Goal: Information Seeking & Learning: Learn about a topic

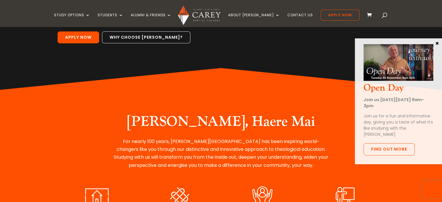
scroll to position [159, 0]
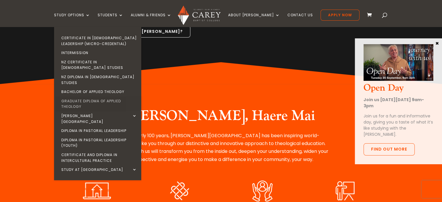
click at [105, 96] on link "Graduate Diploma of Applied Theology" at bounding box center [99, 103] width 87 height 15
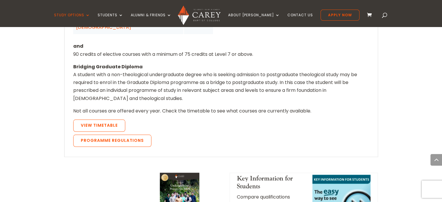
scroll to position [578, 0]
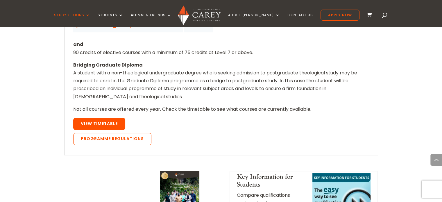
click at [112, 118] on link "View Timetable" at bounding box center [99, 124] width 52 height 12
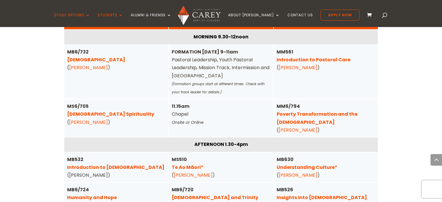
scroll to position [1520, 0]
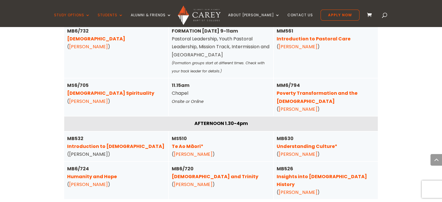
click at [187, 173] on link "[DEMOGRAPHIC_DATA] and Trinity" at bounding box center [215, 176] width 87 height 7
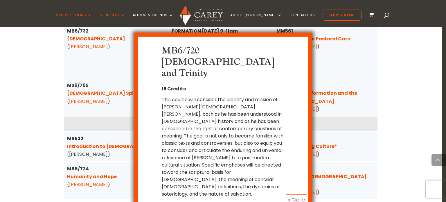
click at [301, 194] on button "x Close" at bounding box center [297, 199] width 22 height 11
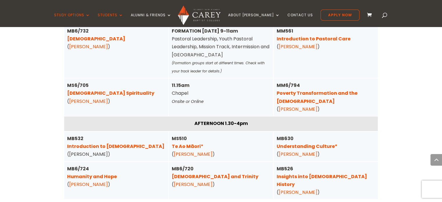
click at [97, 90] on link "Christian Spirituality" at bounding box center [110, 93] width 87 height 7
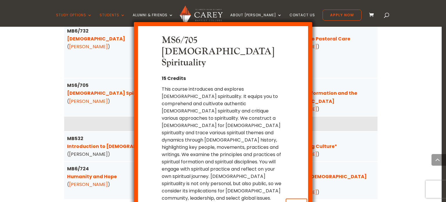
click at [292, 198] on button "x Close" at bounding box center [297, 203] width 22 height 11
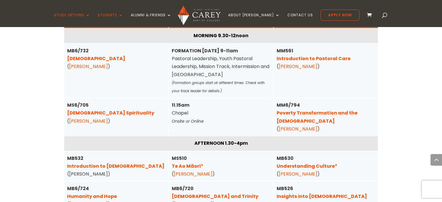
scroll to position [1502, 0]
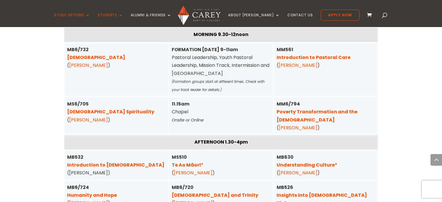
click at [185, 192] on link "[DEMOGRAPHIC_DATA] and Trinity" at bounding box center [215, 195] width 87 height 7
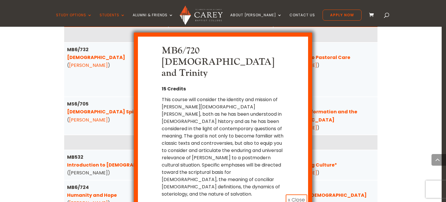
click at [302, 194] on button "x Close" at bounding box center [297, 199] width 22 height 11
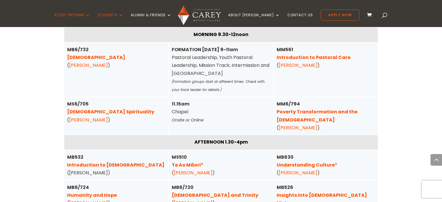
click at [86, 108] on link "Christian Spirituality" at bounding box center [110, 111] width 87 height 7
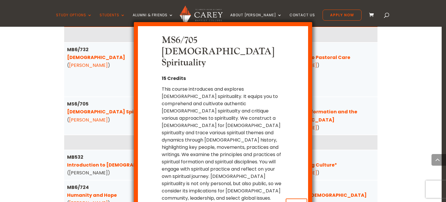
click at [299, 198] on button "x Close" at bounding box center [297, 203] width 22 height 11
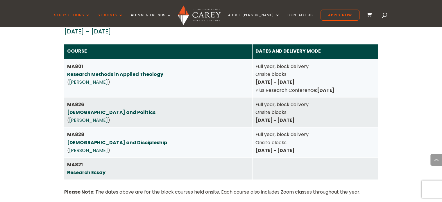
scroll to position [905, 0]
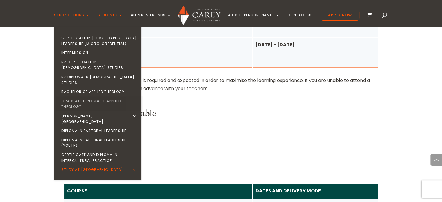
click at [111, 96] on link "Graduate Diploma of Applied Theology" at bounding box center [99, 103] width 87 height 15
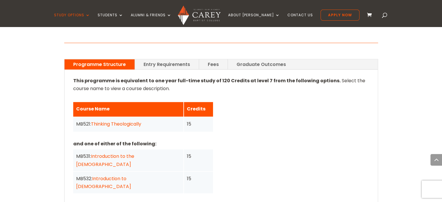
scroll to position [416, 0]
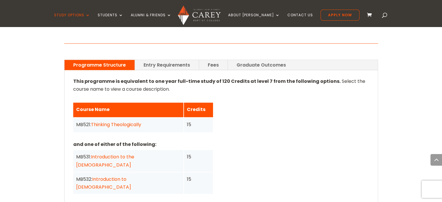
click at [183, 60] on link "Entry Requirements" at bounding box center [167, 65] width 64 height 10
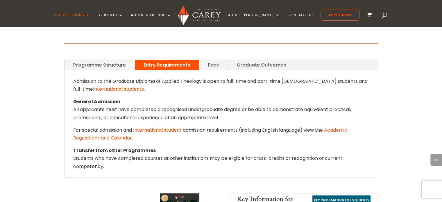
click at [256, 60] on link "Graduate Outcomes" at bounding box center [261, 65] width 67 height 10
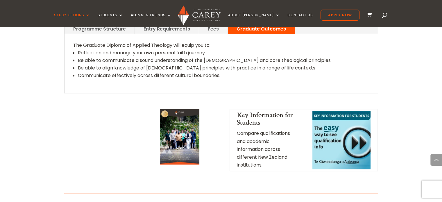
scroll to position [406, 0]
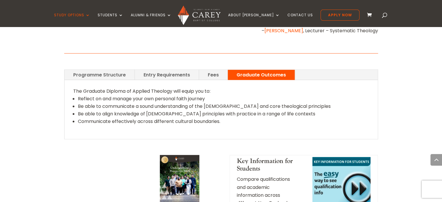
click at [214, 70] on link "Fees" at bounding box center [213, 75] width 28 height 10
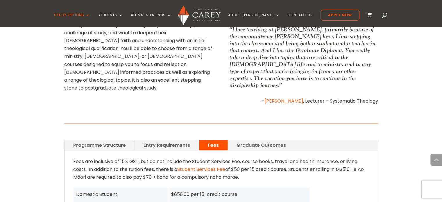
scroll to position [337, 0]
click at [175, 139] on link "Entry Requirements" at bounding box center [167, 144] width 64 height 10
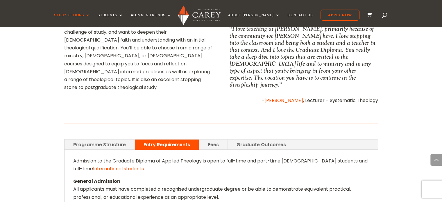
click at [102, 139] on link "Programme Structure" at bounding box center [100, 144] width 70 height 10
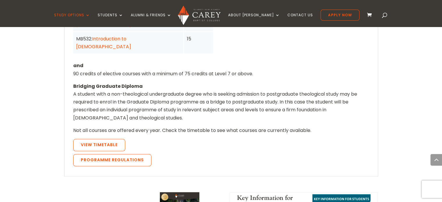
scroll to position [557, 0]
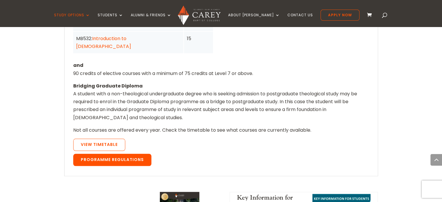
click at [132, 154] on link "Programme Regulations" at bounding box center [112, 160] width 78 height 12
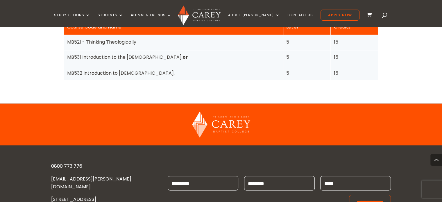
scroll to position [1046, 0]
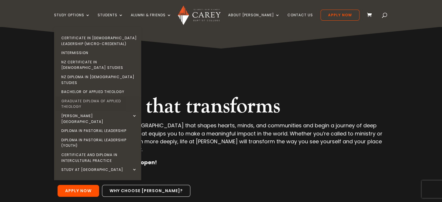
click at [99, 96] on link "Graduate Diploma of Applied Theology" at bounding box center [99, 103] width 87 height 15
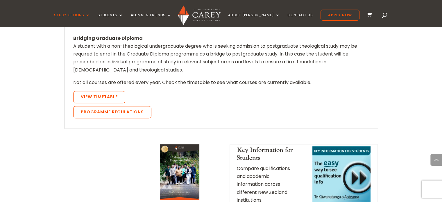
scroll to position [604, 0]
click at [101, 91] on link "View Timetable" at bounding box center [99, 97] width 52 height 12
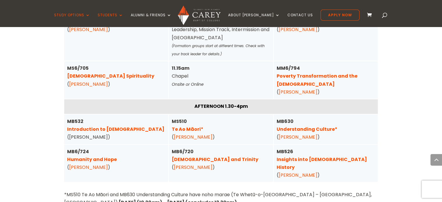
scroll to position [1538, 0]
click at [99, 156] on link "Humanity and Hope" at bounding box center [92, 159] width 50 height 7
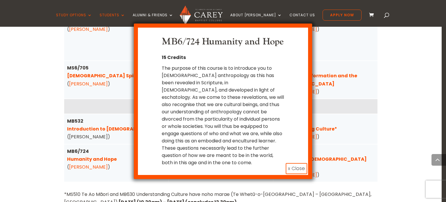
click at [298, 167] on button "x Close" at bounding box center [297, 168] width 22 height 11
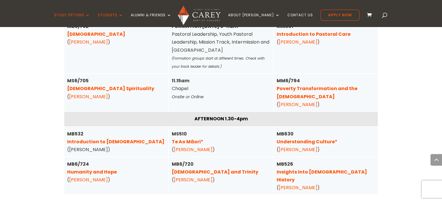
scroll to position [1525, 0]
click at [316, 85] on link "Poverty Transformation and the Gospel" at bounding box center [317, 92] width 81 height 15
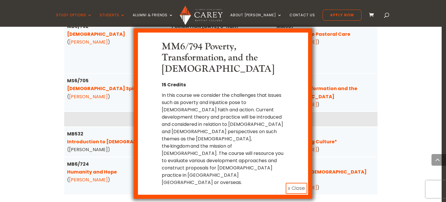
click at [300, 183] on button "x Close" at bounding box center [297, 188] width 22 height 11
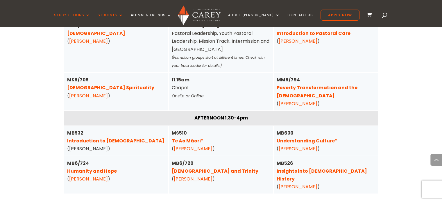
scroll to position [1534, 0]
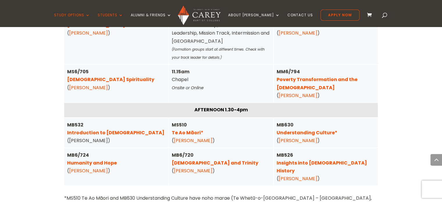
click at [296, 129] on link "Understanding Culture*" at bounding box center [307, 132] width 61 height 7
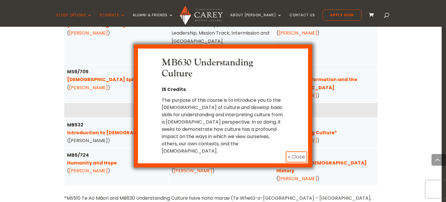
click at [297, 151] on button "x Close" at bounding box center [297, 156] width 22 height 11
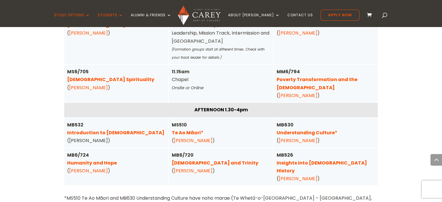
click at [203, 160] on link "Christ and Trinity" at bounding box center [215, 163] width 87 height 7
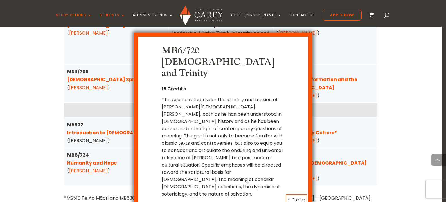
click at [298, 194] on button "x Close" at bounding box center [297, 199] width 22 height 11
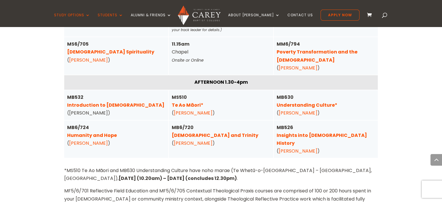
scroll to position [1563, 0]
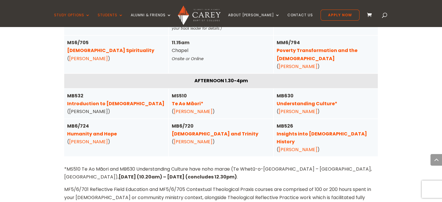
click at [105, 130] on link "Humanity and Hope" at bounding box center [92, 133] width 50 height 7
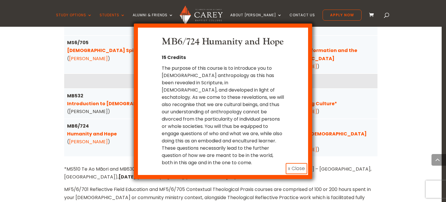
click at [298, 167] on button "x Close" at bounding box center [297, 168] width 22 height 11
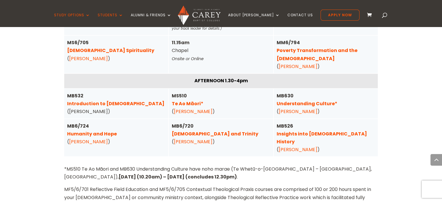
click at [187, 130] on link "Christ and Trinity" at bounding box center [215, 133] width 87 height 7
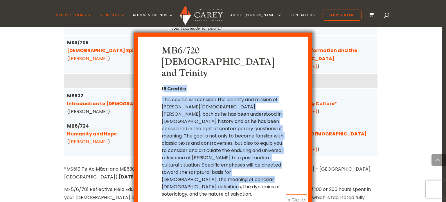
drag, startPoint x: 253, startPoint y: 154, endPoint x: 164, endPoint y: 60, distance: 129.9
click at [164, 60] on div "MB6/720 Christ and Trinity 15 Credits This course will consider the identity an…" at bounding box center [223, 121] width 122 height 152
click at [162, 76] on div "MB6/720 Christ and Trinity 15 Credits This course will consider the identity an…" at bounding box center [223, 121] width 153 height 152
drag, startPoint x: 162, startPoint y: 76, endPoint x: 259, endPoint y: 153, distance: 123.9
click at [259, 153] on div "MB6/720 Christ and Trinity 15 Credits This course will consider the identity an…" at bounding box center [223, 121] width 153 height 152
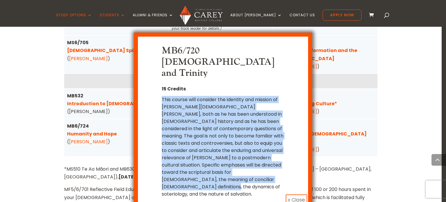
copy div "This course will consider the identity and mission of [PERSON_NAME][DEMOGRAPHIC…"
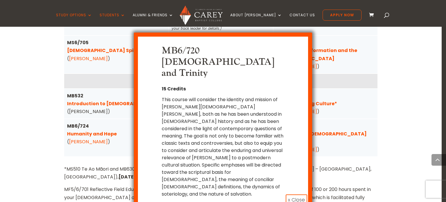
click at [332, 89] on div "MB6/720 Christ and Trinity 15 Credits This course will consider the identity an…" at bounding box center [223, 101] width 446 height 202
click at [294, 194] on button "x Close" at bounding box center [297, 199] width 22 height 11
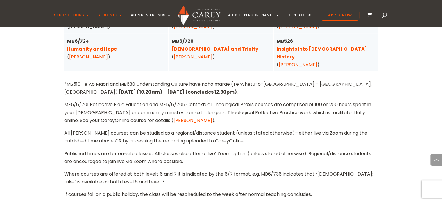
scroll to position [1650, 0]
